Goal: Check status: Check status

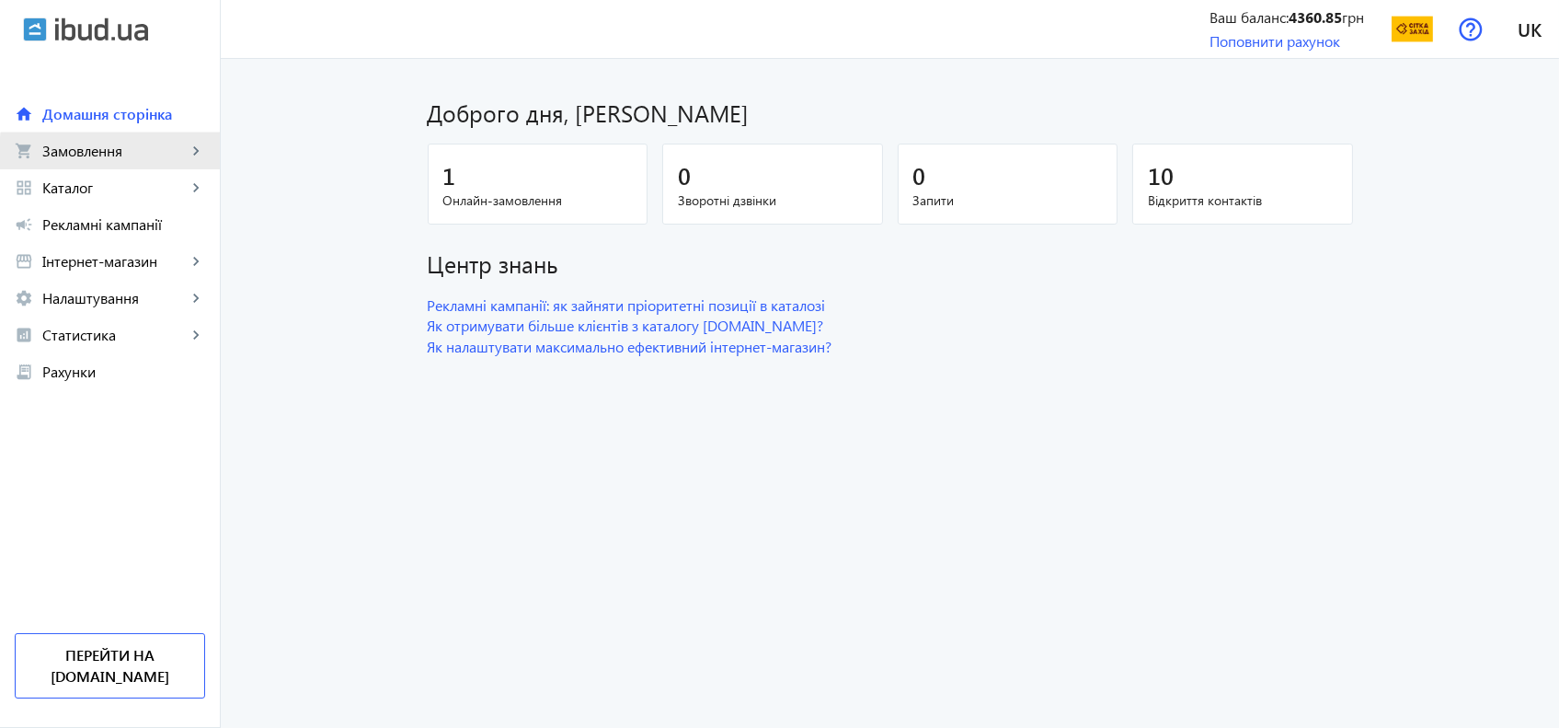
click at [144, 158] on span "Замовлення" at bounding box center [114, 151] width 144 height 18
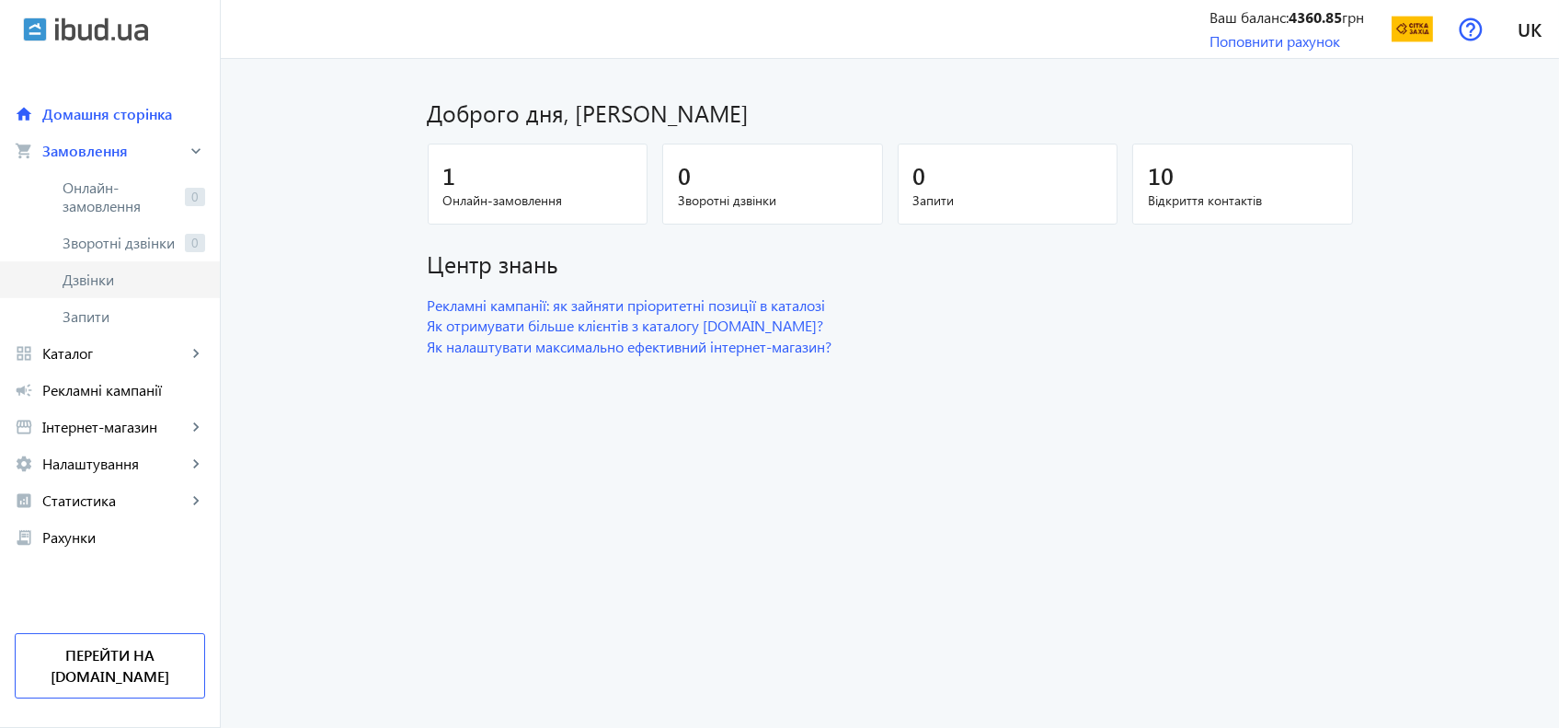
click at [132, 293] on link "Дзвінки" at bounding box center [110, 279] width 220 height 37
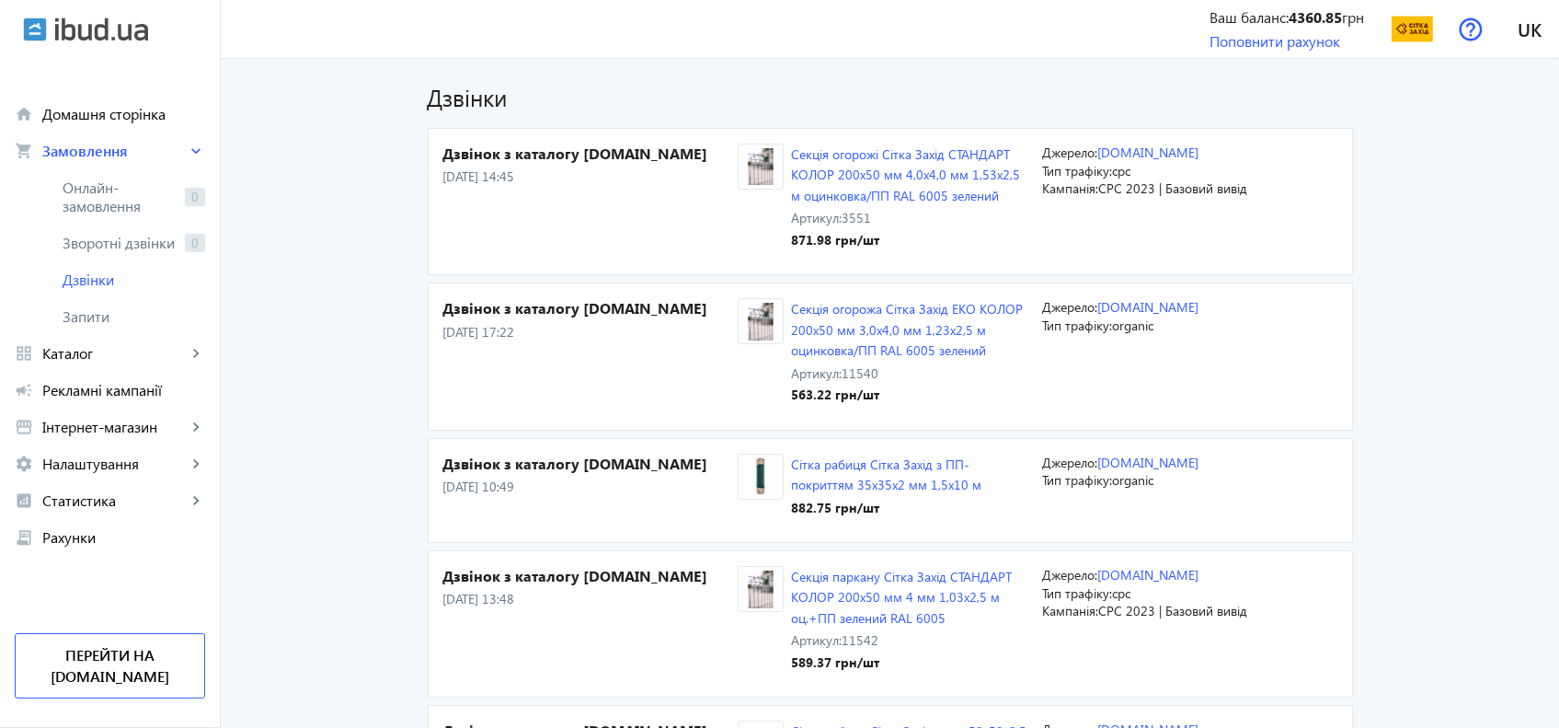
drag, startPoint x: 525, startPoint y: 173, endPoint x: 454, endPoint y: 170, distance: 70.9
click at [454, 170] on p "09.08.2025 14:45" at bounding box center [590, 176] width 295 height 18
click at [429, 215] on section "Дзвінок з каталогу ibud.ua 09.08.2025 14:45 Секція огорожі Сітка Захід СТАНДАРТ…" at bounding box center [890, 201] width 925 height 147
